Goal: Transaction & Acquisition: Purchase product/service

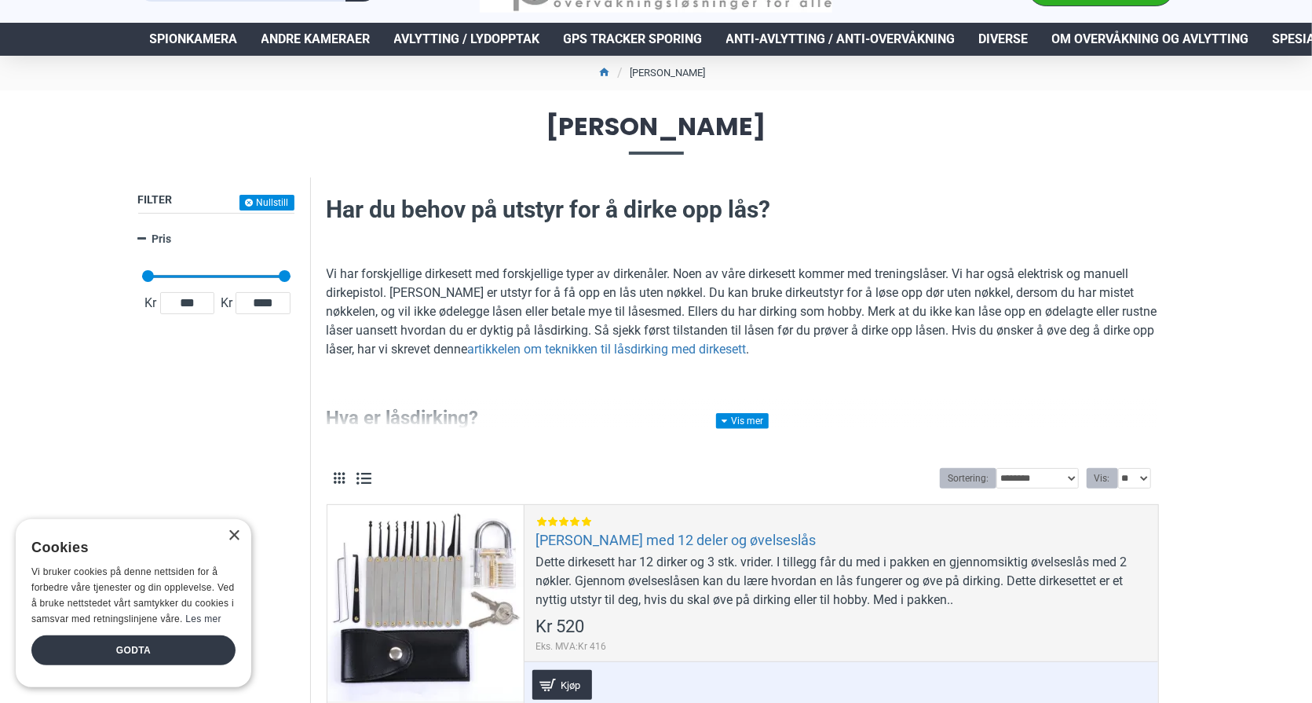
scroll to position [79, 0]
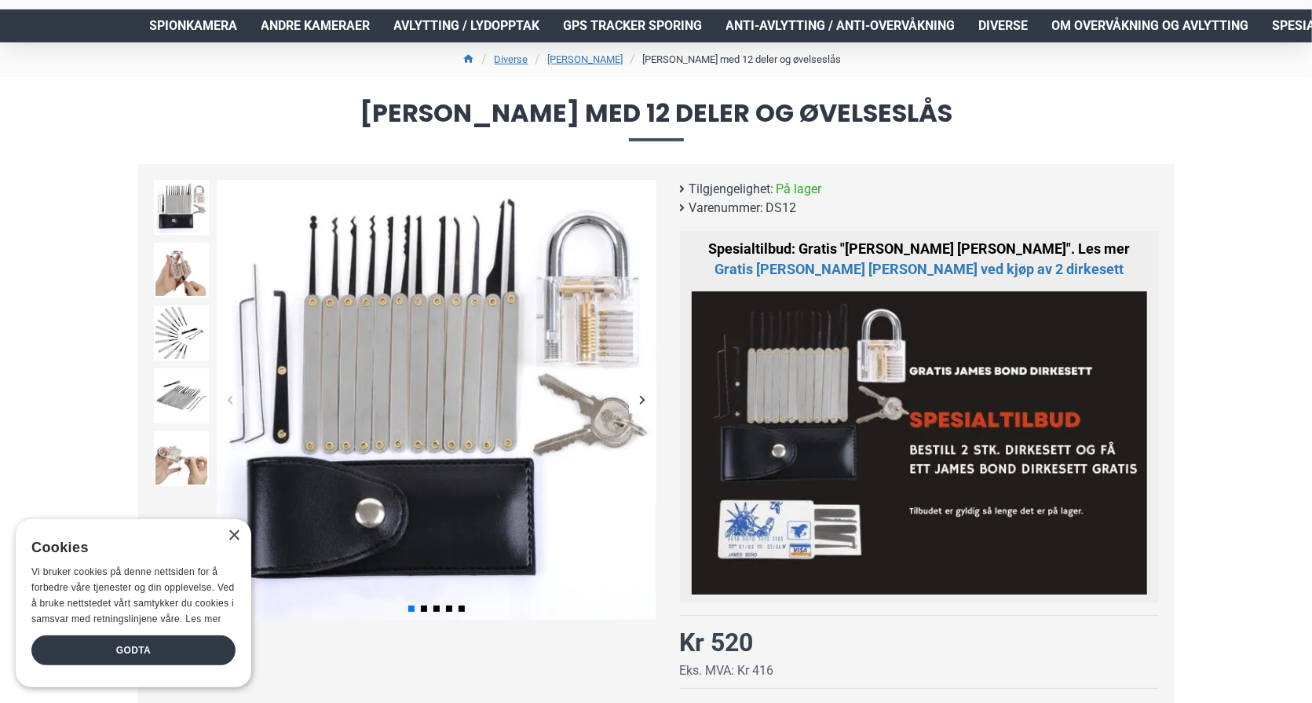
scroll to position [79, 0]
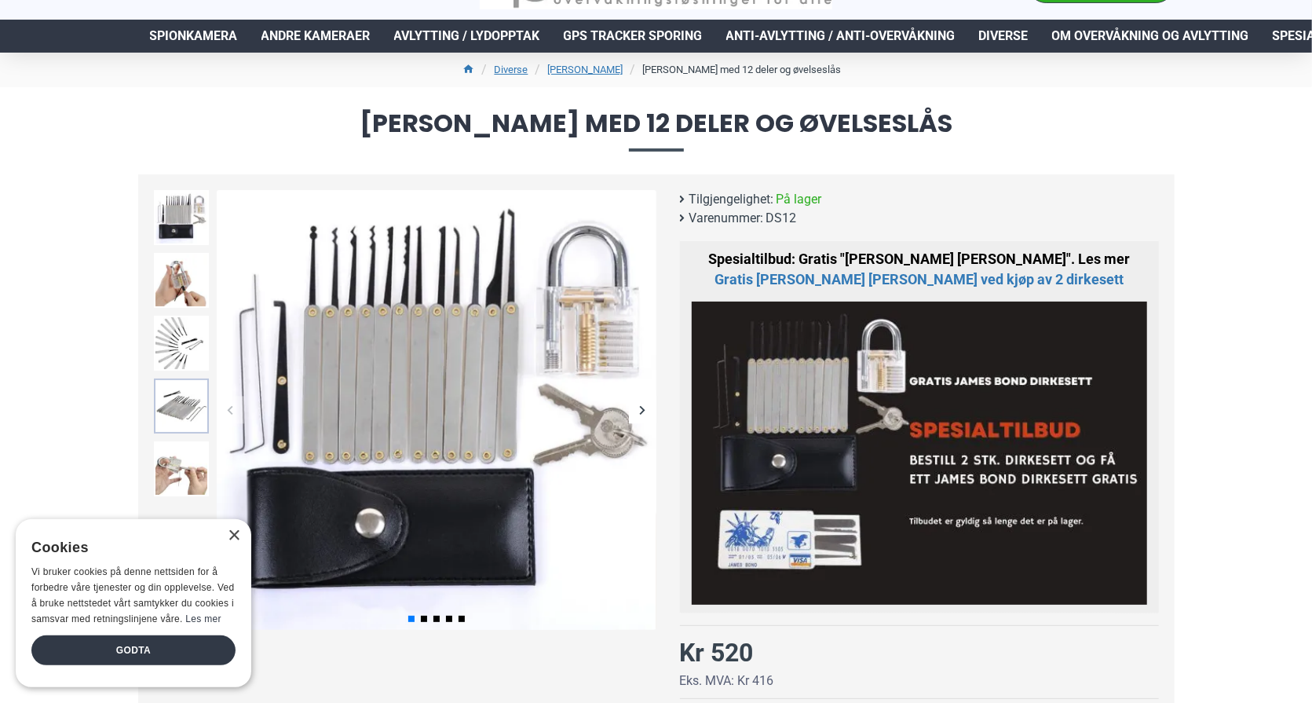
click at [173, 404] on img at bounding box center [181, 405] width 55 height 55
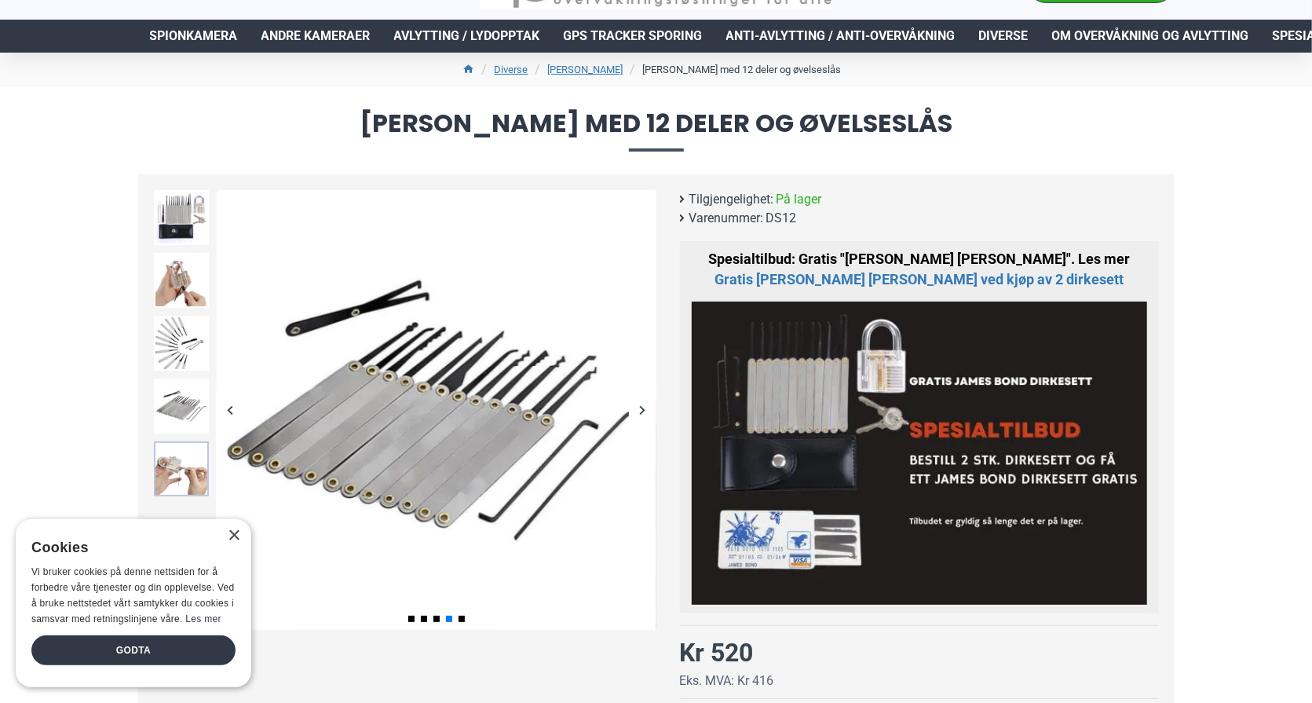
click at [160, 477] on img at bounding box center [181, 468] width 55 height 55
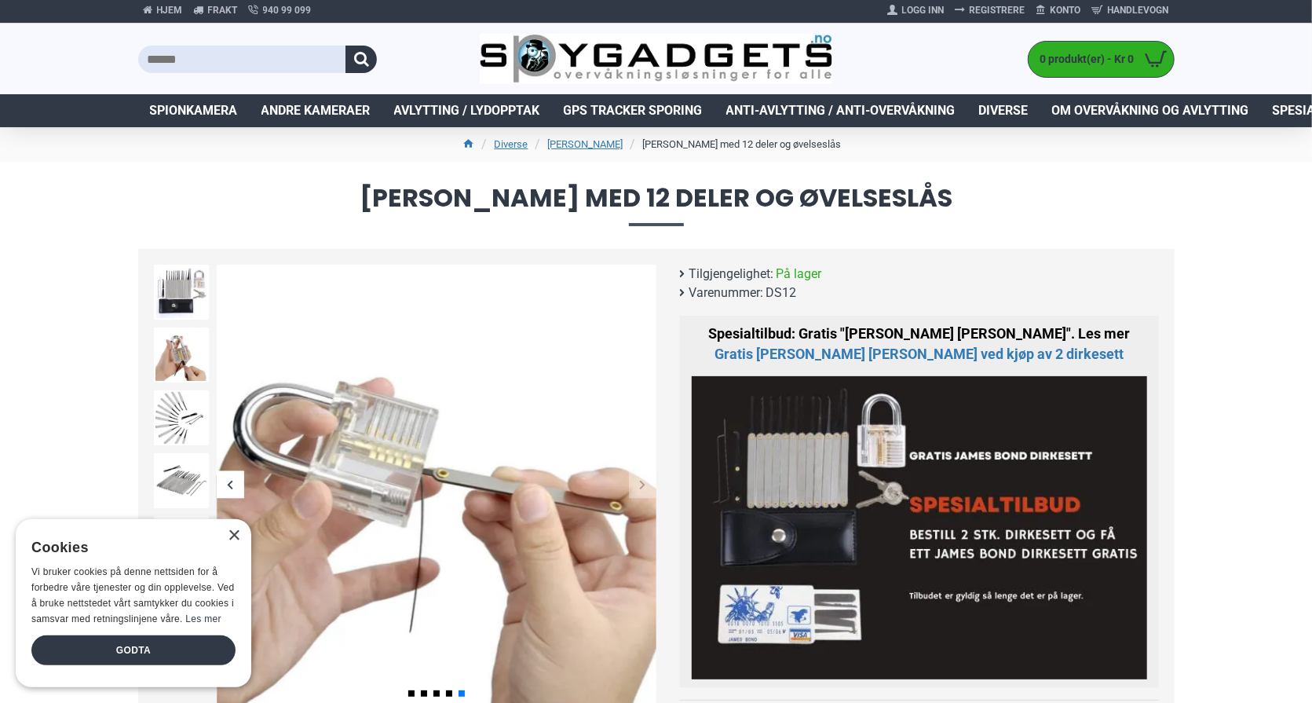
scroll to position [0, 0]
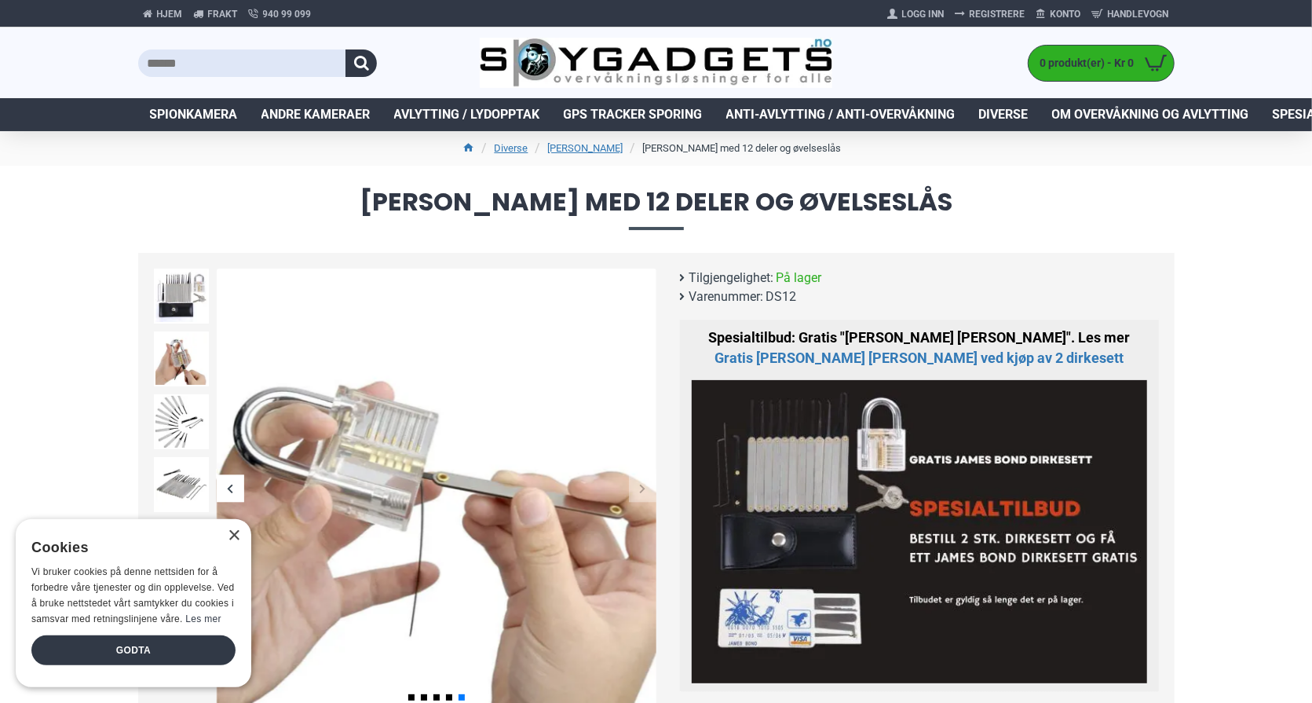
drag, startPoint x: 85, startPoint y: 360, endPoint x: 133, endPoint y: 292, distance: 83.9
